Goal: Find specific page/section: Find specific page/section

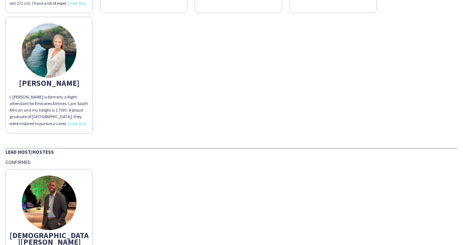
scroll to position [636, 0]
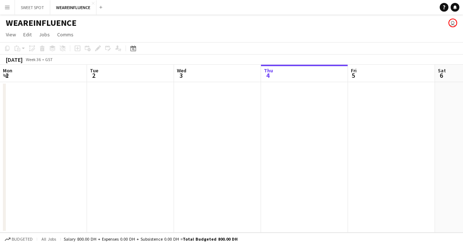
scroll to position [0, 174]
click at [100, 6] on app-icon "Add" at bounding box center [100, 7] width 3 height 3
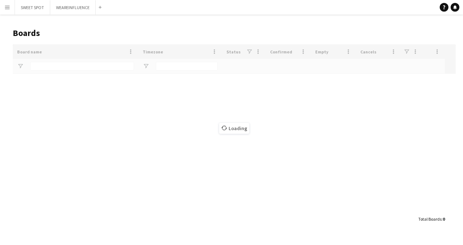
click at [89, 68] on div "Loading" at bounding box center [234, 128] width 443 height 168
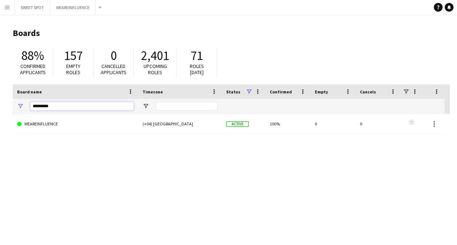
click at [73, 105] on input "*********" at bounding box center [82, 106] width 104 height 9
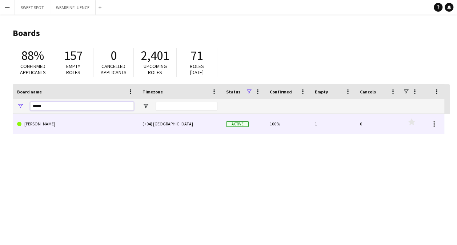
type input "****"
click at [52, 133] on link "[PERSON_NAME]" at bounding box center [75, 124] width 117 height 20
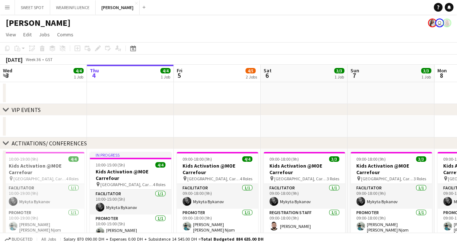
drag, startPoint x: 282, startPoint y: 108, endPoint x: 77, endPoint y: 108, distance: 204.9
click at [77, 108] on div "chevron-right VIP EVENTS" at bounding box center [228, 110] width 457 height 12
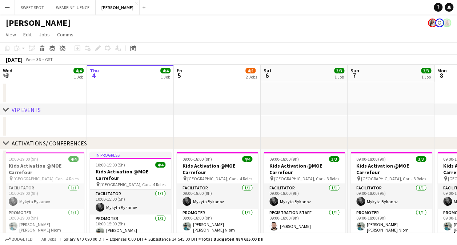
drag, startPoint x: 314, startPoint y: 110, endPoint x: 105, endPoint y: 106, distance: 208.9
click at [105, 106] on div "chevron-right VIP EVENTS" at bounding box center [228, 110] width 457 height 12
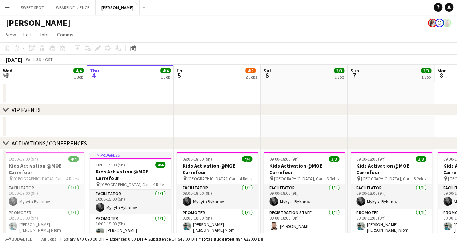
drag, startPoint x: 314, startPoint y: 106, endPoint x: 85, endPoint y: 106, distance: 228.9
click at [85, 106] on div "chevron-right VIP EVENTS" at bounding box center [228, 110] width 457 height 12
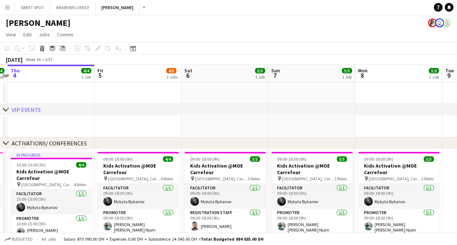
drag, startPoint x: 334, startPoint y: 94, endPoint x: 80, endPoint y: 88, distance: 253.7
click at [80, 88] on app-calendar-viewport "Mon 1 4/4 1 Job Tue 2 4/4 1 Job Wed 3 4/4 1 Job Thu 4 4/4 1 Job Fri 5 4/5 2 Job…" at bounding box center [228, 233] width 457 height 337
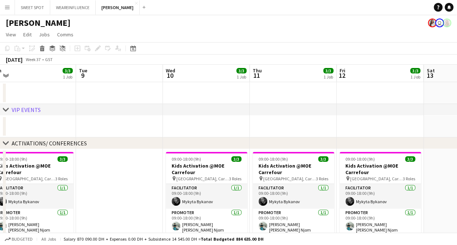
drag, startPoint x: 344, startPoint y: 92, endPoint x: 103, endPoint y: 91, distance: 240.2
click at [103, 91] on app-calendar-viewport "Fri 5 4/5 2 Jobs Sat 6 3/3 1 Job Sun 7 3/3 1 Job Mon 8 3/3 1 Job Tue 9 Wed 10 3…" at bounding box center [228, 233] width 457 height 337
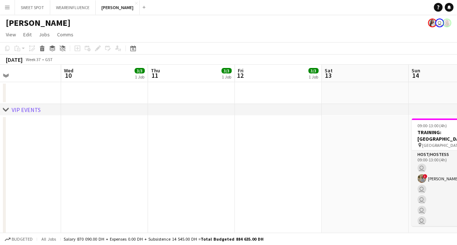
drag, startPoint x: 349, startPoint y: 85, endPoint x: 123, endPoint y: 92, distance: 225.4
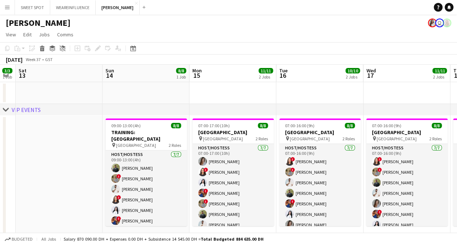
scroll to position [0, 342]
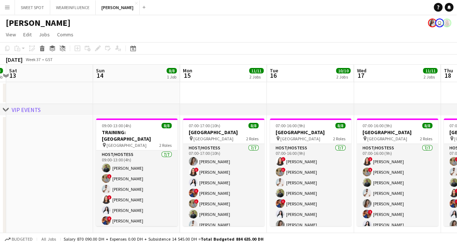
drag, startPoint x: 378, startPoint y: 90, endPoint x: 237, endPoint y: 92, distance: 141.9
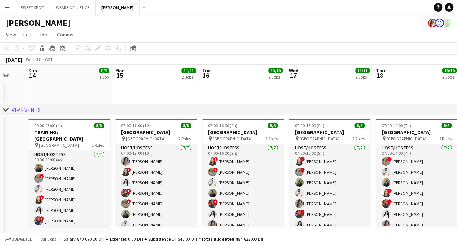
scroll to position [0, 262]
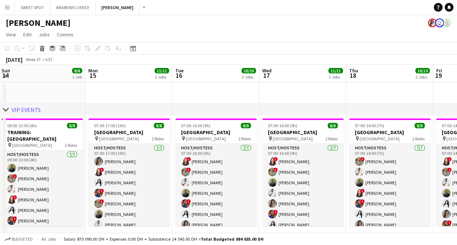
drag, startPoint x: 378, startPoint y: 95, endPoint x: 283, endPoint y: 94, distance: 94.6
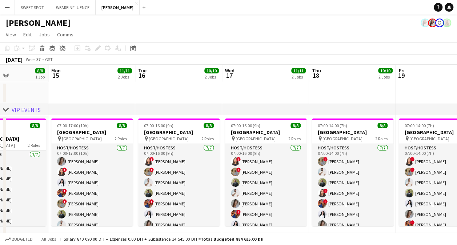
scroll to position [0, 225]
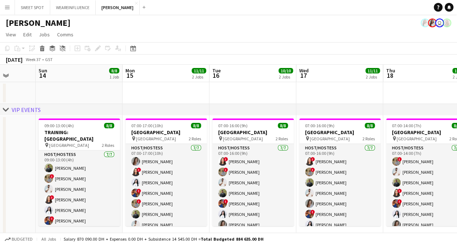
drag, startPoint x: 378, startPoint y: 91, endPoint x: 416, endPoint y: 80, distance: 38.7
